Goal: Transaction & Acquisition: Obtain resource

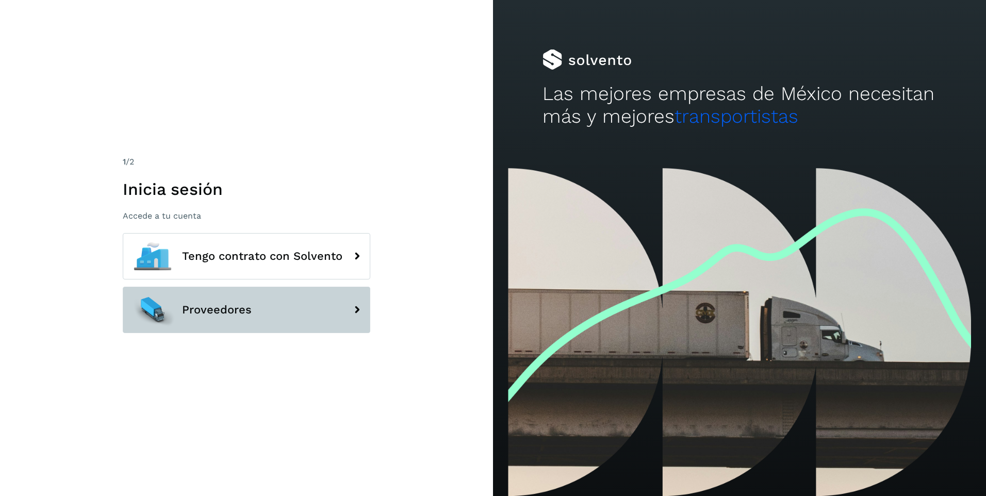
click at [340, 310] on button "Proveedores" at bounding box center [246, 310] width 247 height 46
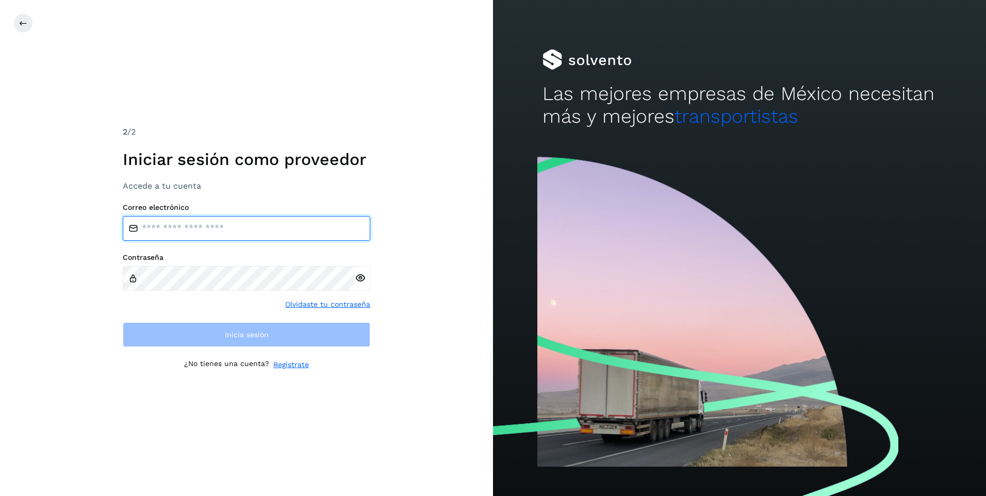
type input "**********"
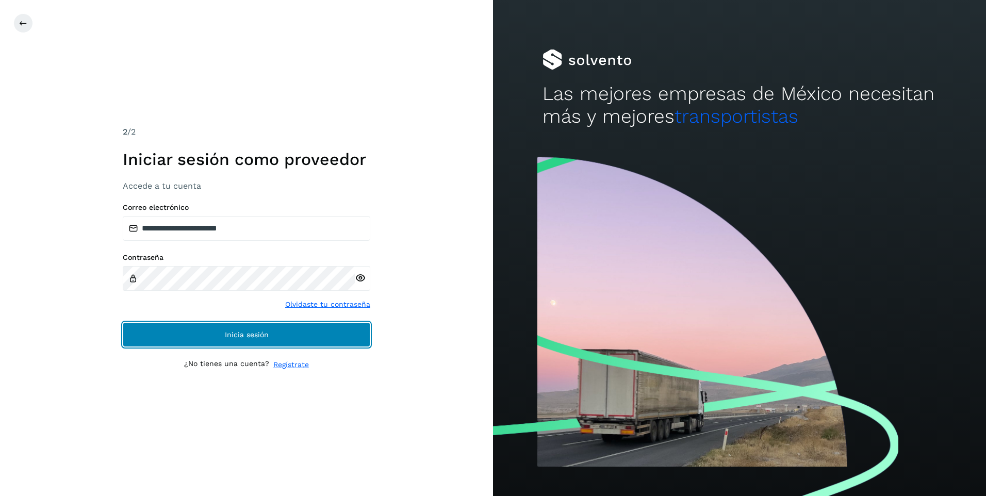
click at [326, 328] on button "Inicia sesión" at bounding box center [246, 334] width 247 height 25
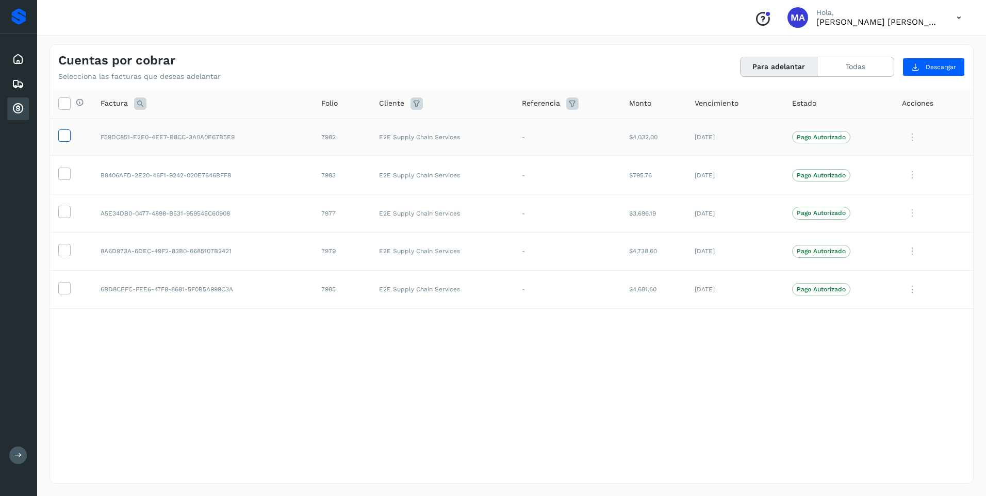
click at [66, 134] on icon at bounding box center [64, 134] width 11 height 11
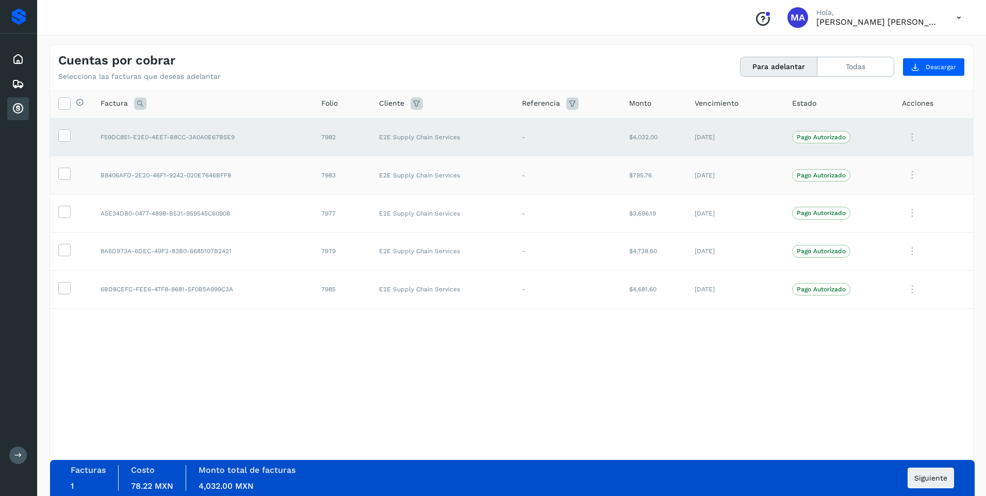
click at [63, 166] on td at bounding box center [71, 175] width 42 height 38
click at [64, 173] on icon at bounding box center [64, 173] width 11 height 11
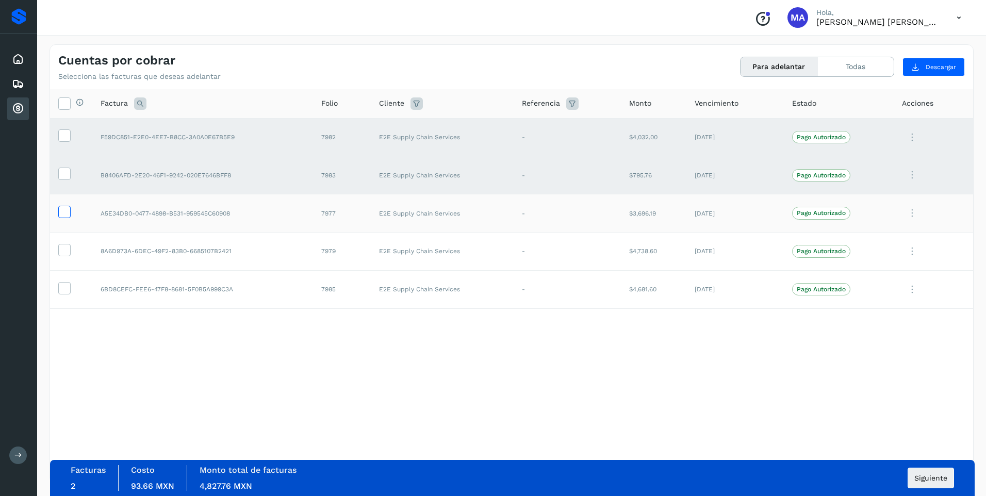
click at [64, 213] on icon at bounding box center [64, 211] width 11 height 11
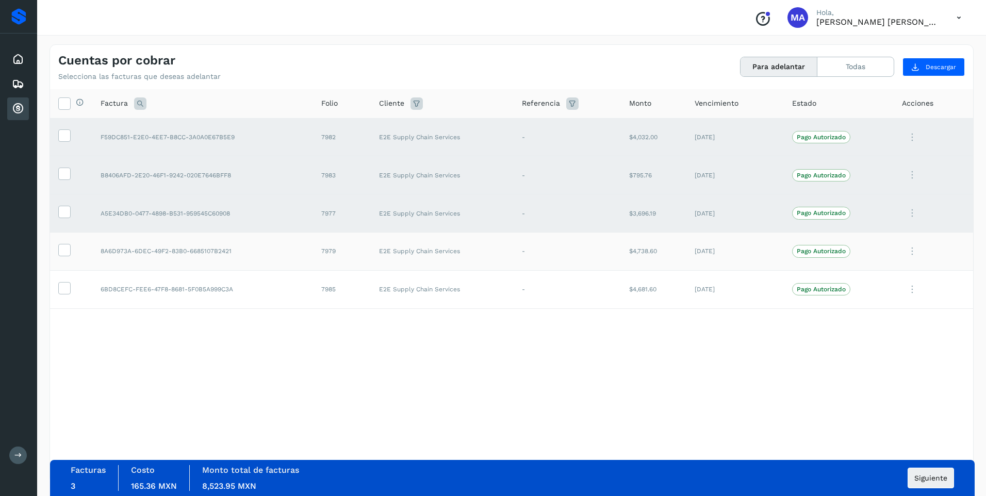
click at [69, 258] on td at bounding box center [71, 251] width 42 height 38
click at [62, 252] on icon at bounding box center [64, 249] width 11 height 11
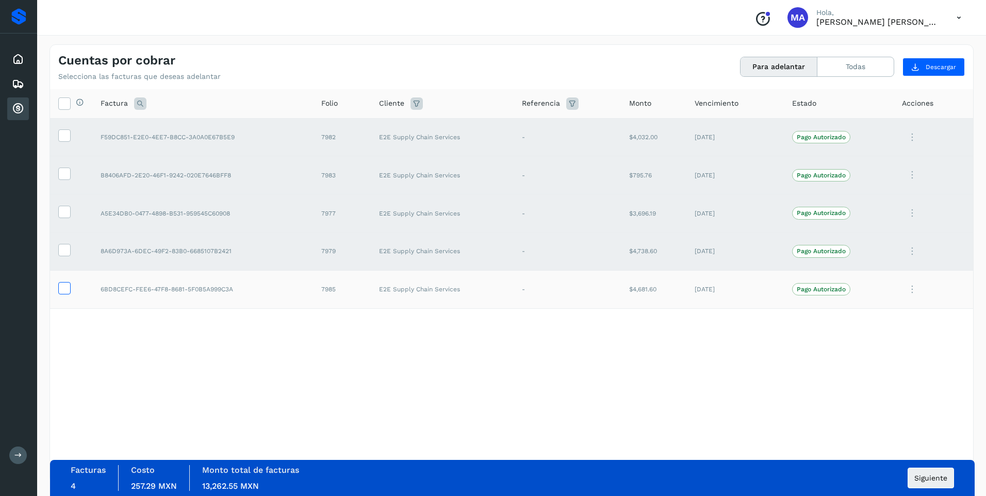
click at [65, 289] on icon at bounding box center [64, 287] width 11 height 11
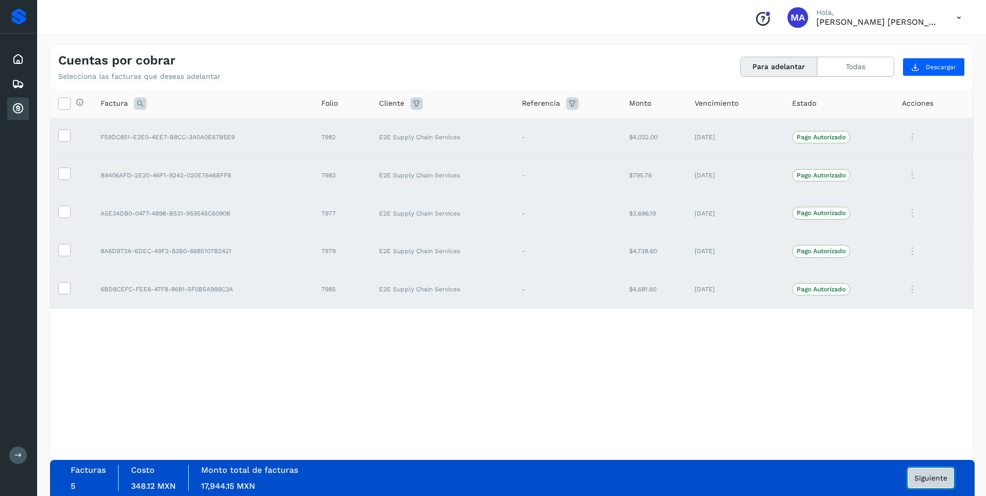
click at [931, 473] on button "Siguiente" at bounding box center [930, 478] width 46 height 21
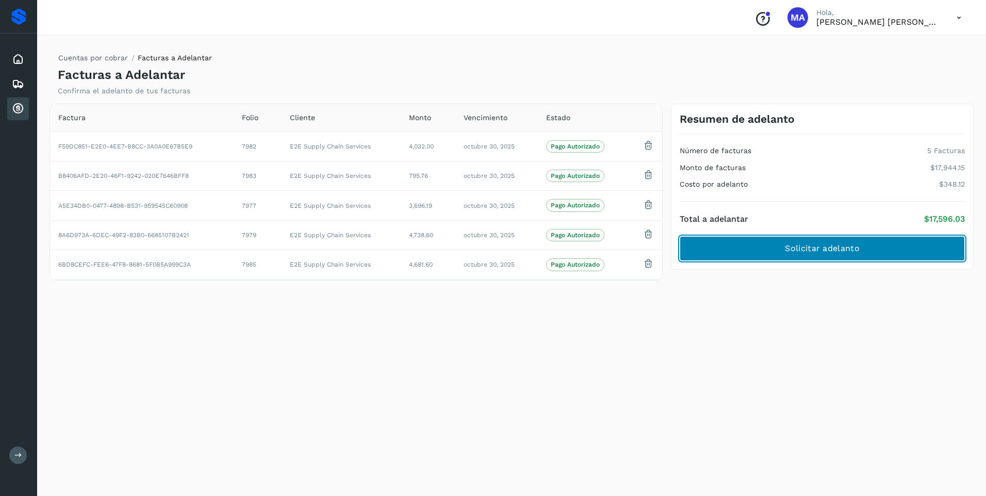
click at [797, 246] on span "Solicitar adelanto" at bounding box center [822, 248] width 74 height 11
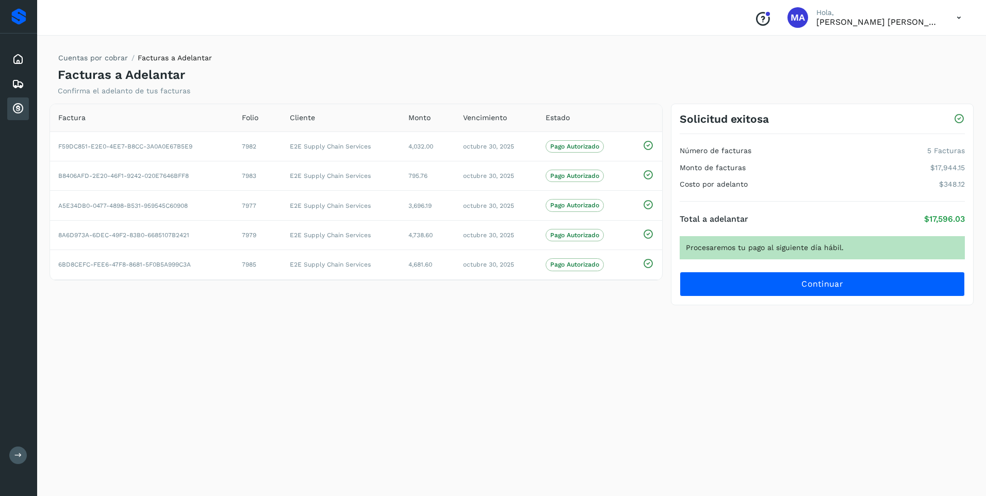
click at [956, 14] on icon at bounding box center [958, 17] width 21 height 21
click at [930, 47] on div "Cerrar sesión" at bounding box center [907, 47] width 123 height 20
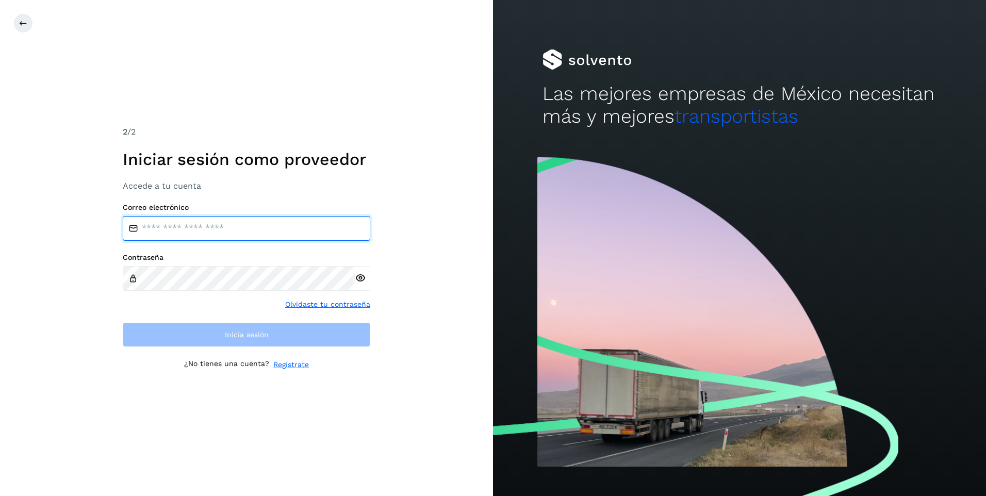
type input "**********"
